Goal: Navigation & Orientation: Find specific page/section

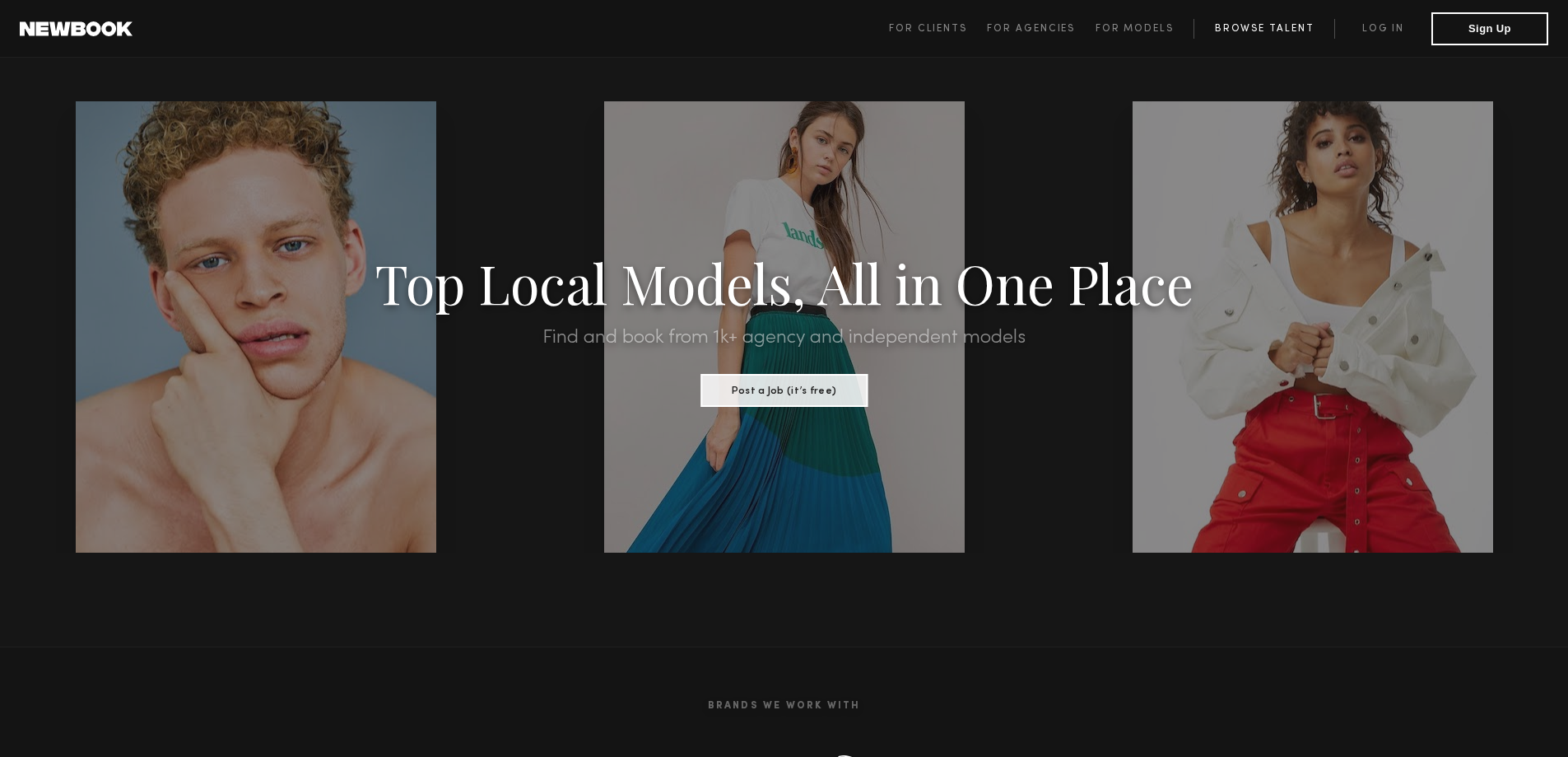
click at [1253, 28] on link "Browse Talent" at bounding box center [1264, 28] width 141 height 20
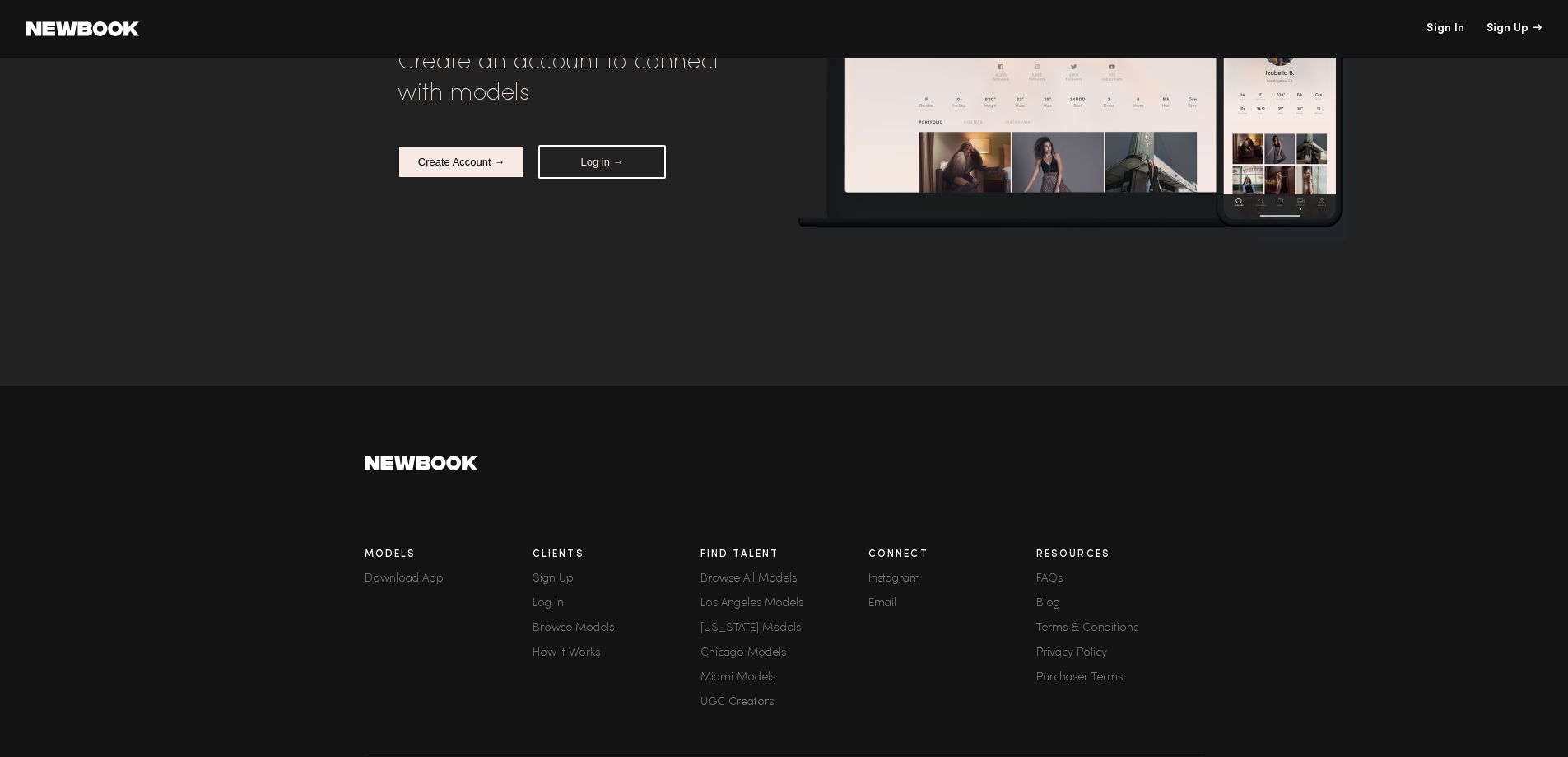
scroll to position [165, 0]
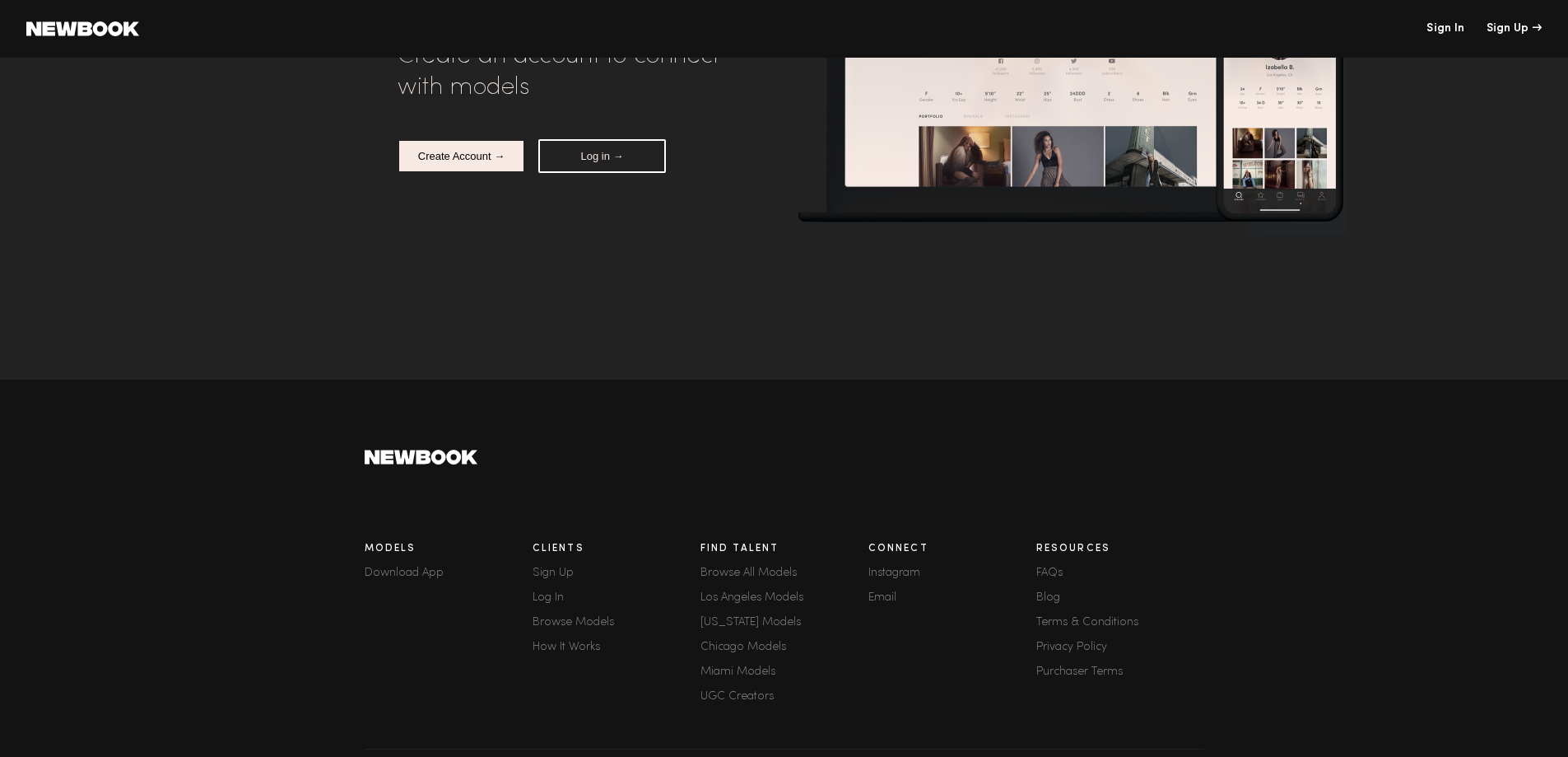
click at [757, 603] on link "Los Angeles Models" at bounding box center [784, 597] width 168 height 11
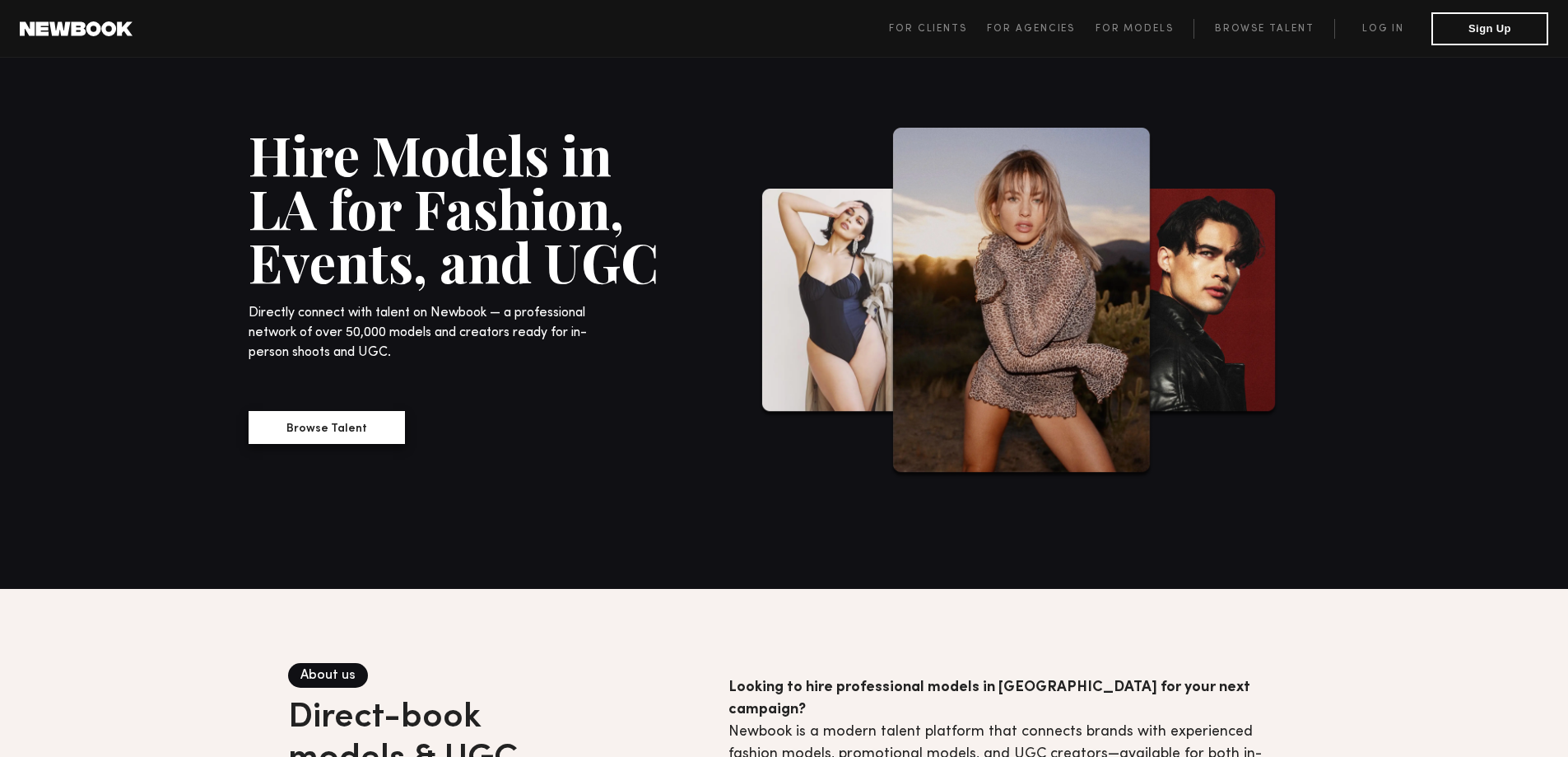
click at [349, 438] on button "Browse Talent" at bounding box center [327, 427] width 156 height 33
click at [294, 431] on button "Browse Talent" at bounding box center [327, 427] width 156 height 33
click at [289, 426] on button "Browse Talent" at bounding box center [327, 427] width 156 height 33
click at [312, 438] on button "Browse Talent" at bounding box center [327, 427] width 156 height 33
click at [276, 431] on button "Browse Talent" at bounding box center [327, 427] width 156 height 33
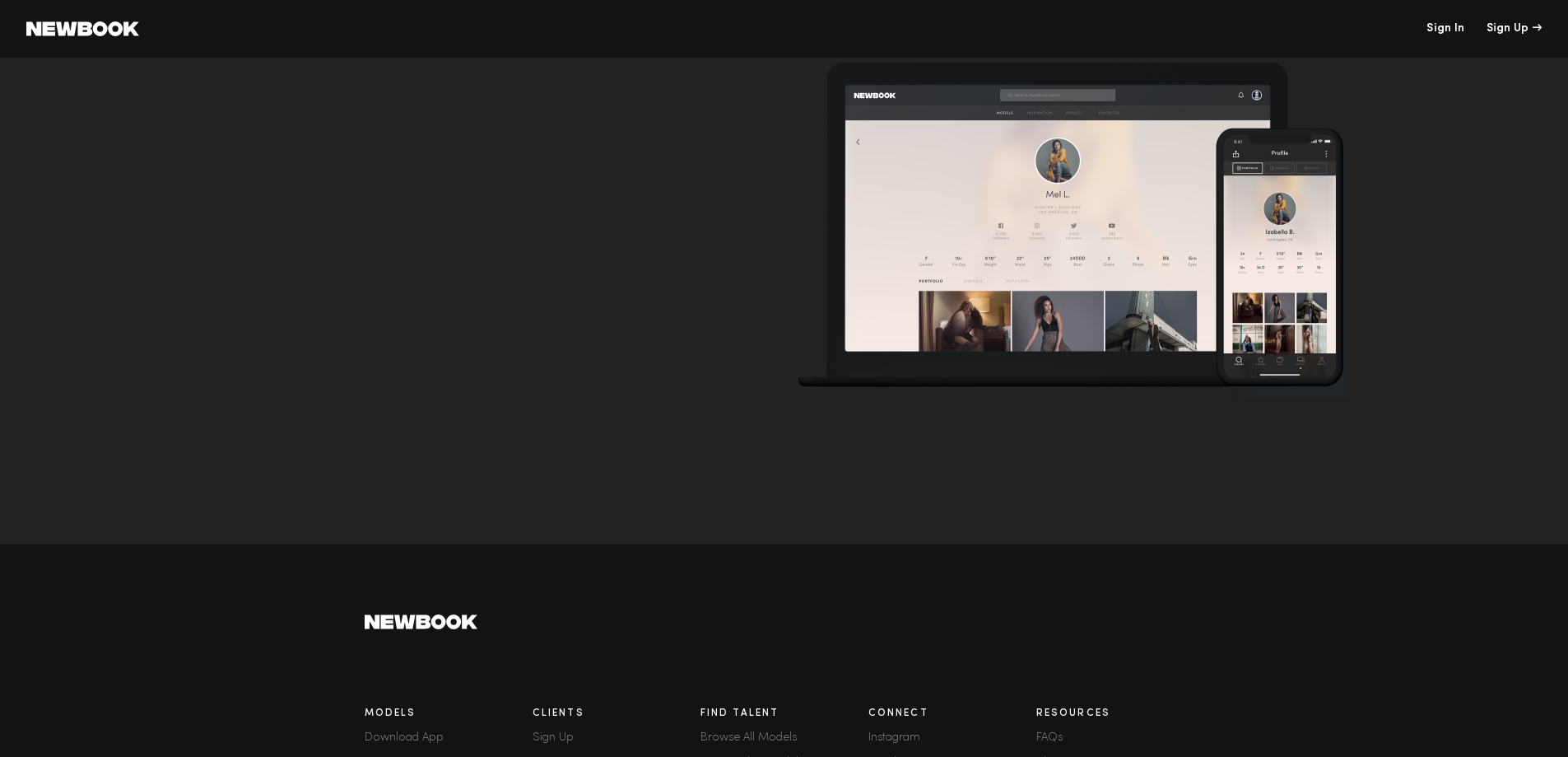
scroll to position [5763, 0]
